Goal: Transaction & Acquisition: Purchase product/service

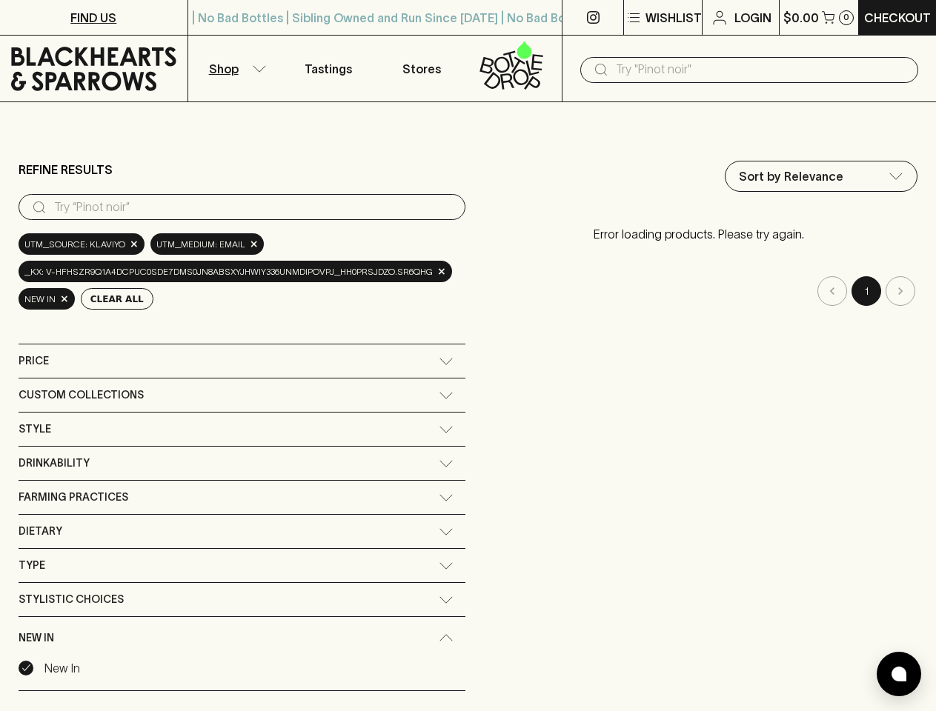
click at [468, 356] on div "Refine Results ​ utm_source: Klaviyo × utm_medium: email × _kx: V-hfhszR9Q1A4dC…" at bounding box center [468, 448] width 899 height 598
click at [662, 18] on p "Wishlist" at bounding box center [673, 18] width 56 height 18
click at [239, 207] on div at bounding box center [468, 355] width 936 height 711
click at [110, 299] on button "Clear All" at bounding box center [117, 298] width 73 height 21
click at [480, 361] on div "Sort by Relevance default ​ Error loading products. Please try again. 1" at bounding box center [699, 448] width 438 height 574
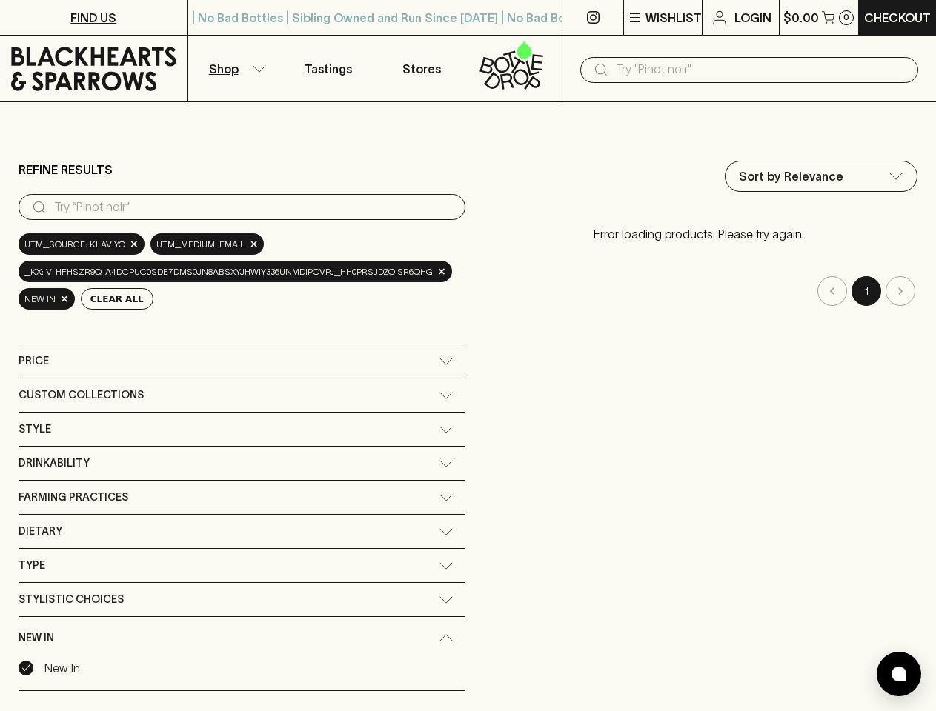
click at [480, 395] on div "Sort by Relevance default ​ Error loading products. Please try again. 1" at bounding box center [699, 448] width 438 height 574
click at [480, 429] on div "Sort by Relevance default ​ Error loading products. Please try again. 1" at bounding box center [699, 448] width 438 height 574
